Goal: Information Seeking & Learning: Learn about a topic

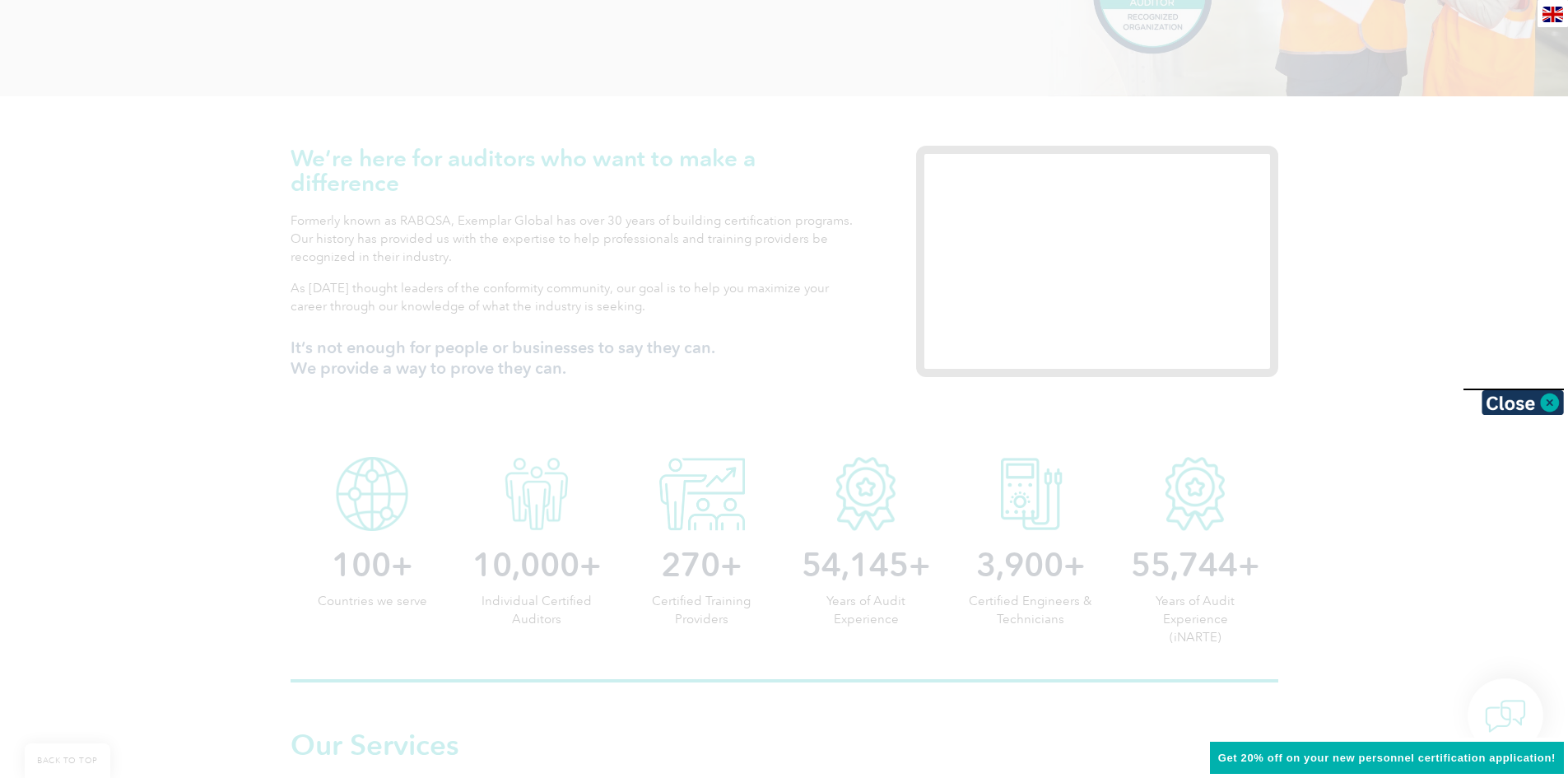
scroll to position [453, 0]
click at [618, 368] on div at bounding box center [784, 389] width 1568 height 778
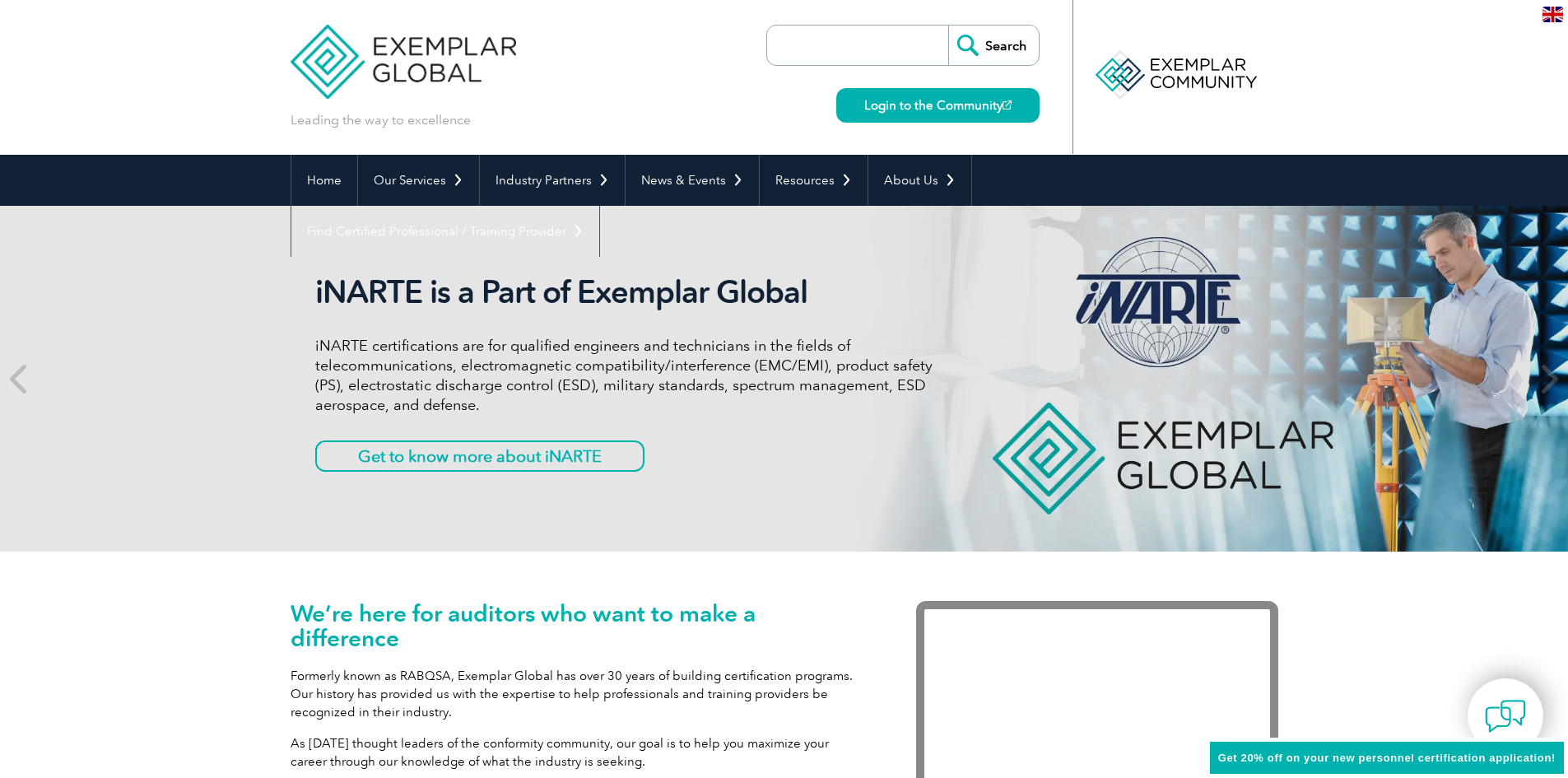
scroll to position [2, 0]
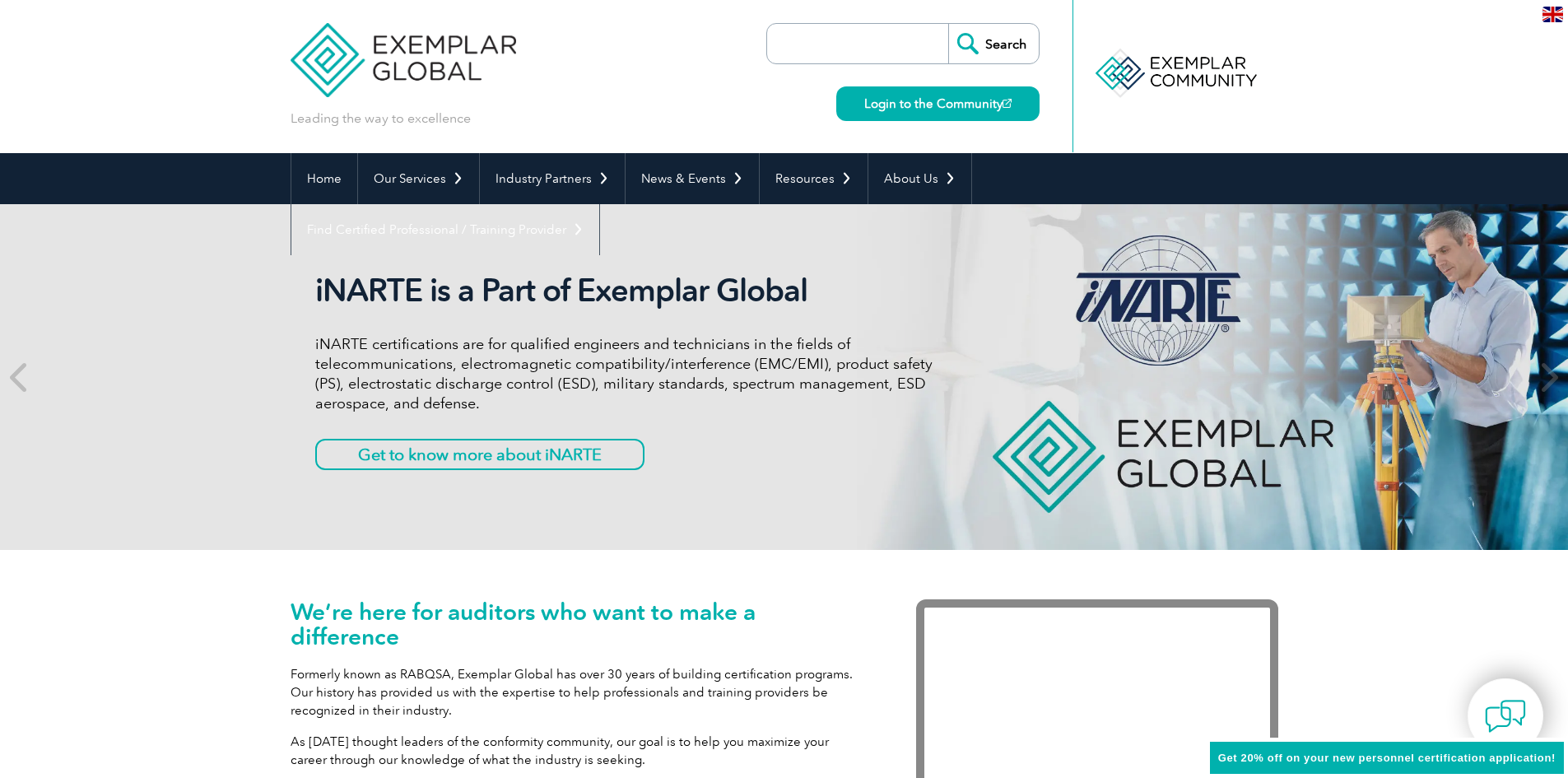
click at [867, 43] on input "search" at bounding box center [862, 43] width 173 height 40
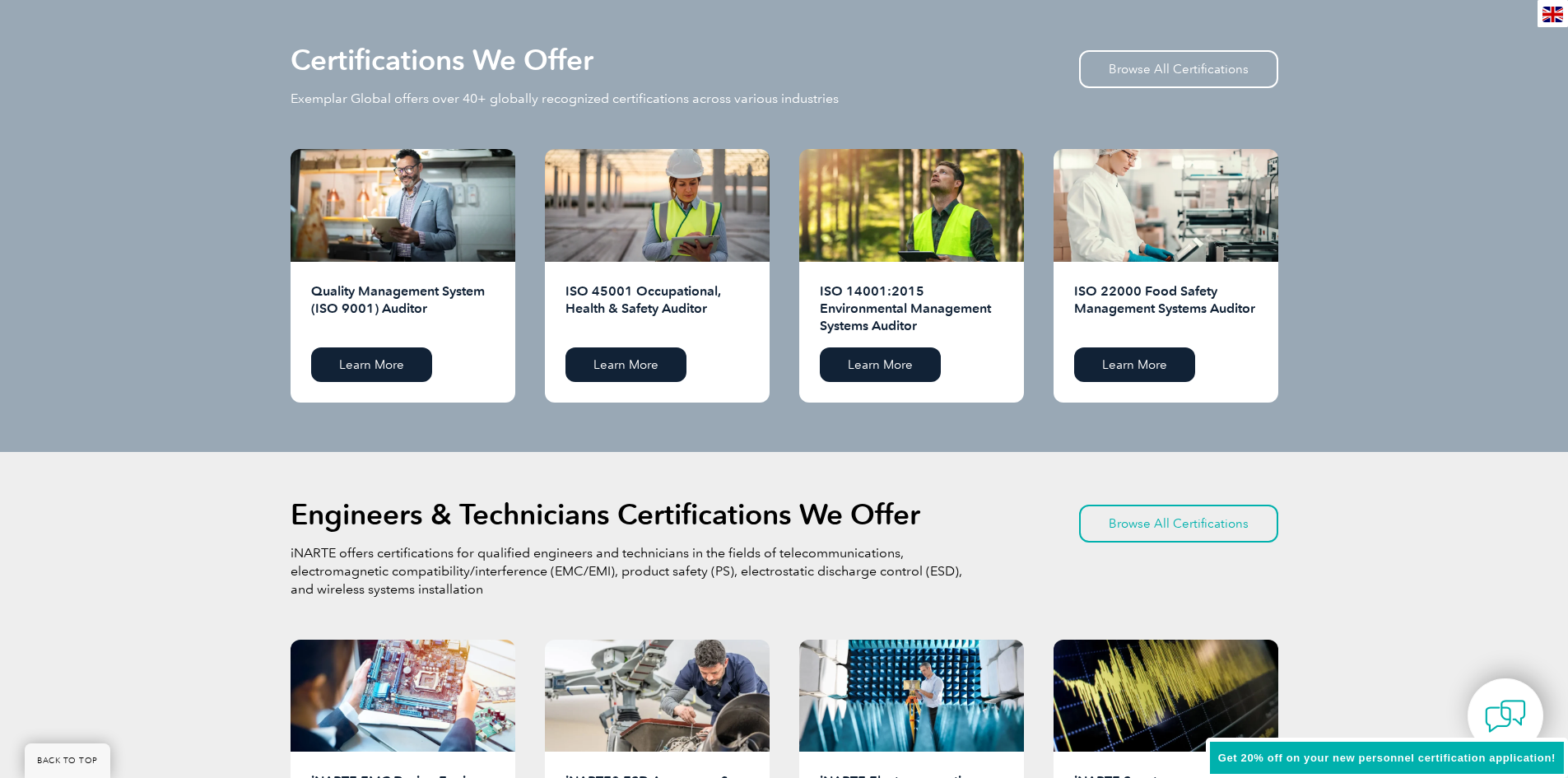
scroll to position [1637, 0]
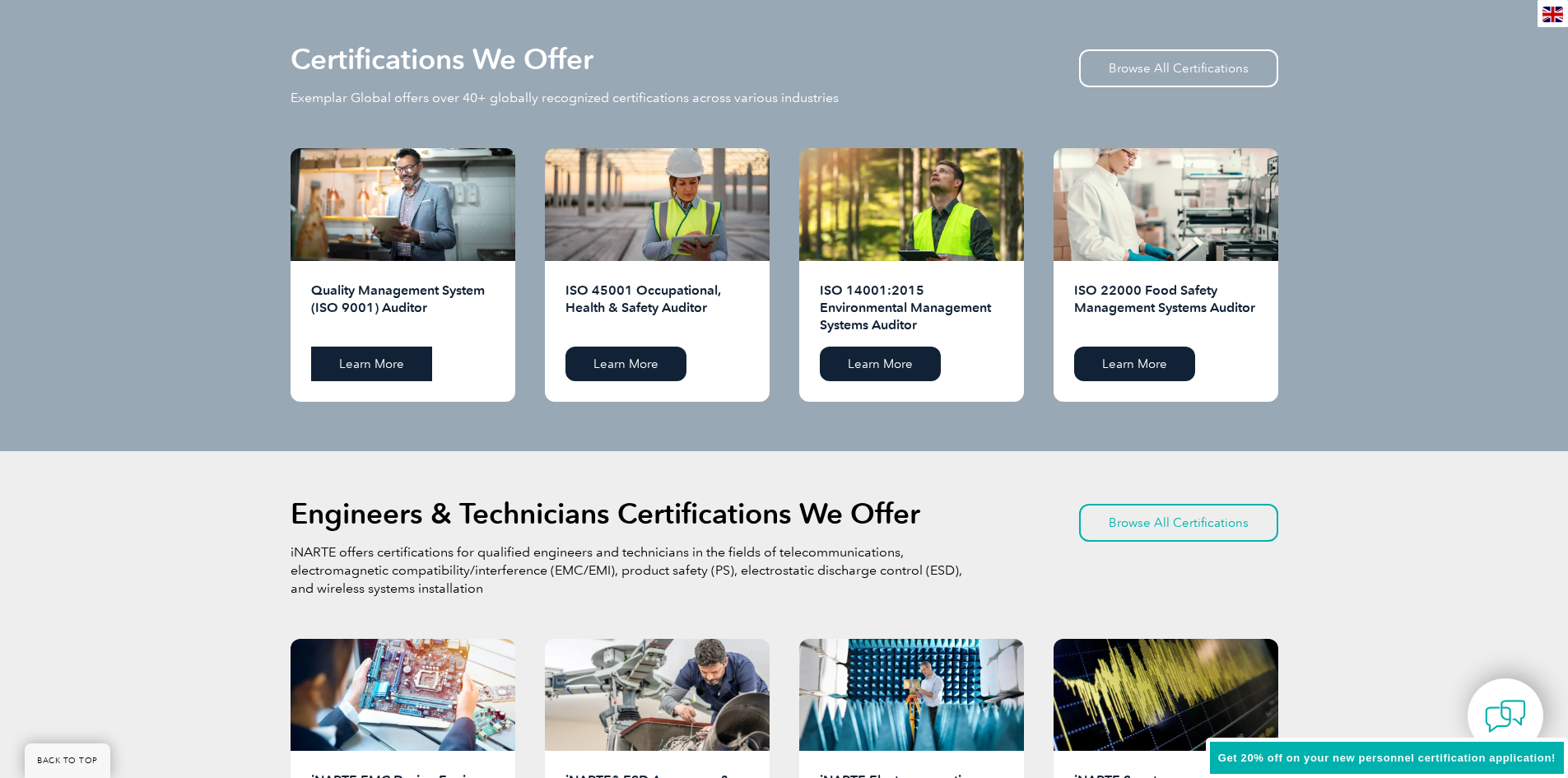
click at [403, 358] on link "Learn More" at bounding box center [371, 364] width 121 height 35
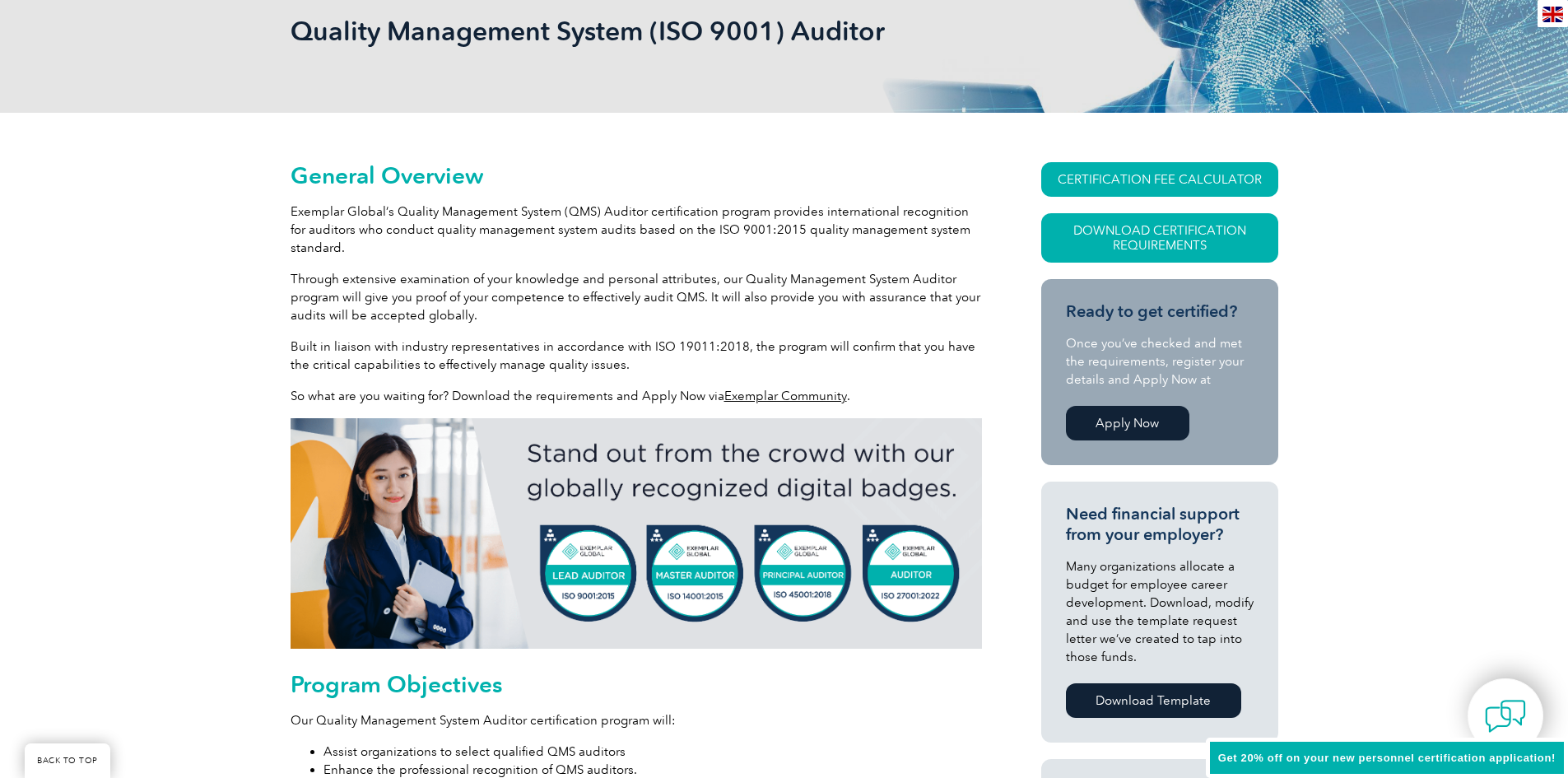
scroll to position [256, 0]
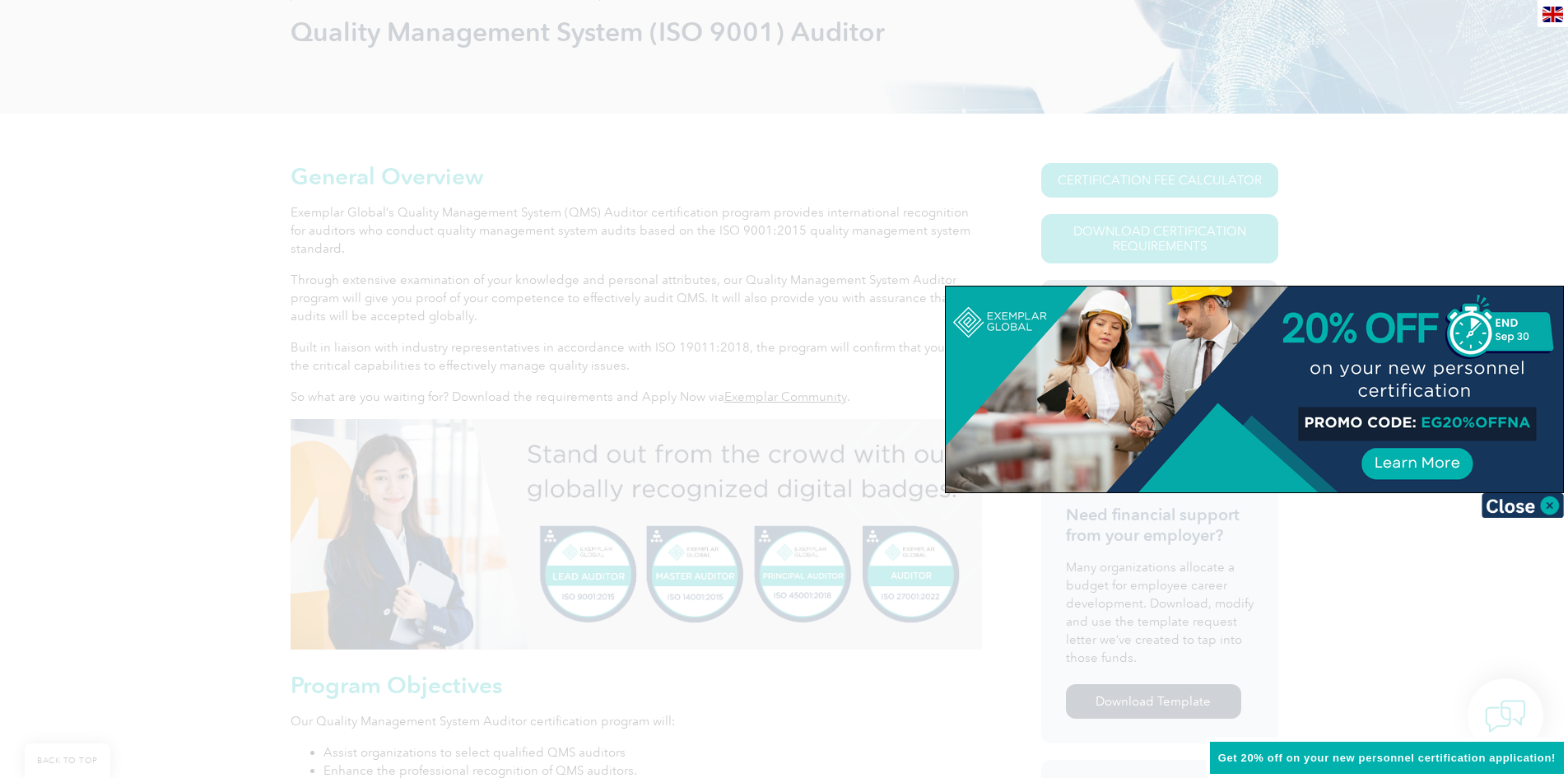
drag, startPoint x: 0, startPoint y: 0, endPoint x: 403, endPoint y: 358, distance: 539.0
click at [403, 358] on div at bounding box center [784, 389] width 1568 height 778
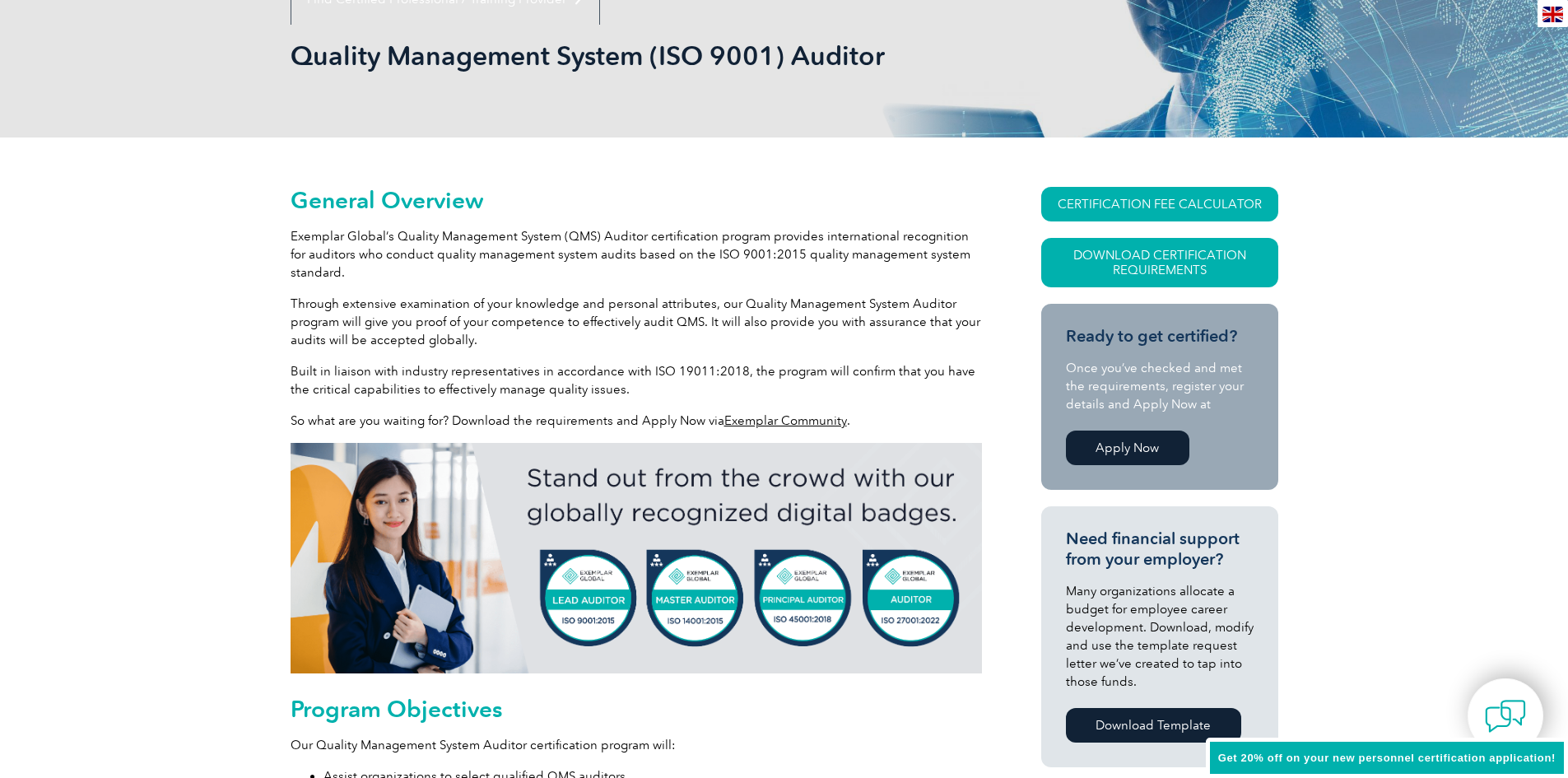
scroll to position [0, 0]
